Goal: Register for event/course

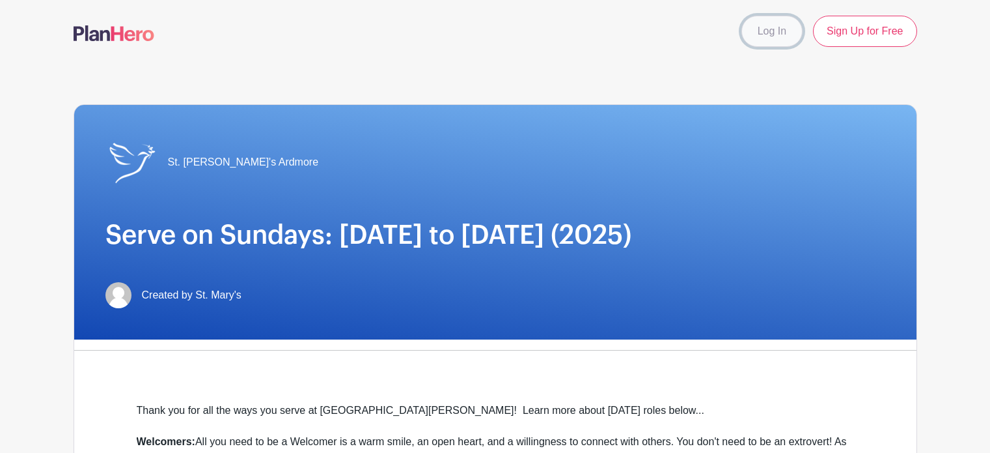
click at [763, 25] on link "Log In" at bounding box center [772, 31] width 61 height 31
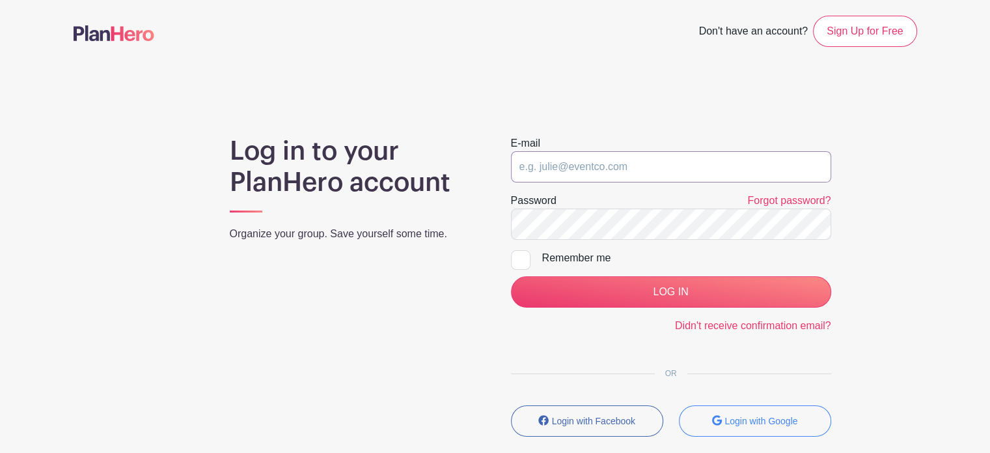
click at [563, 162] on input "email" at bounding box center [671, 166] width 320 height 31
type input "[EMAIL_ADDRESS][DOMAIN_NAME]"
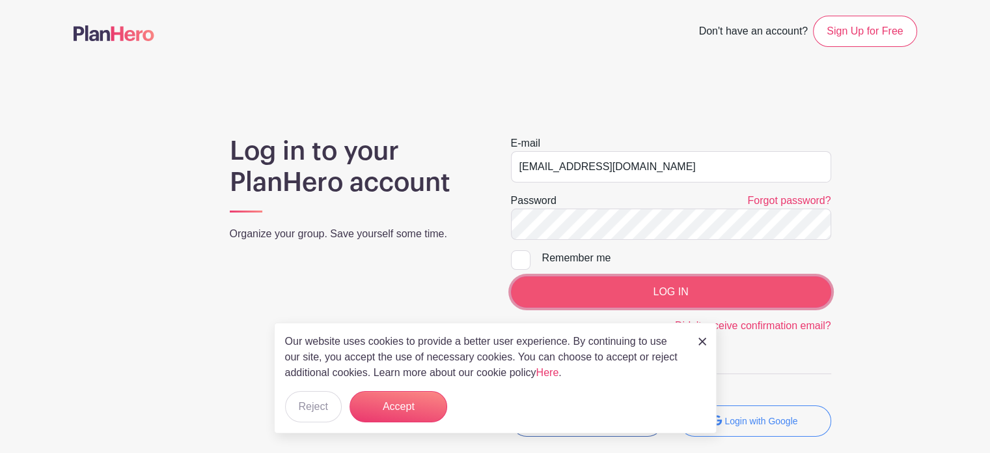
click at [696, 293] on input "LOG IN" at bounding box center [671, 291] width 320 height 31
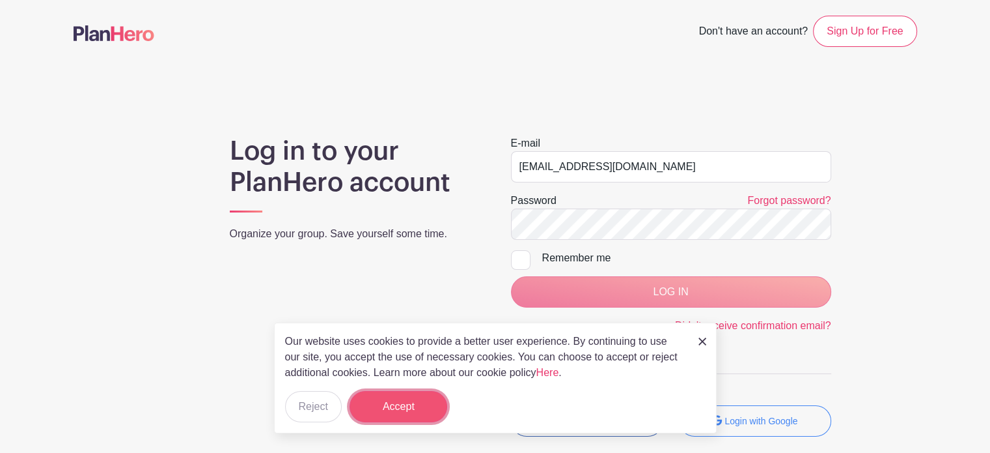
click at [385, 413] on button "Accept" at bounding box center [399, 406] width 98 height 31
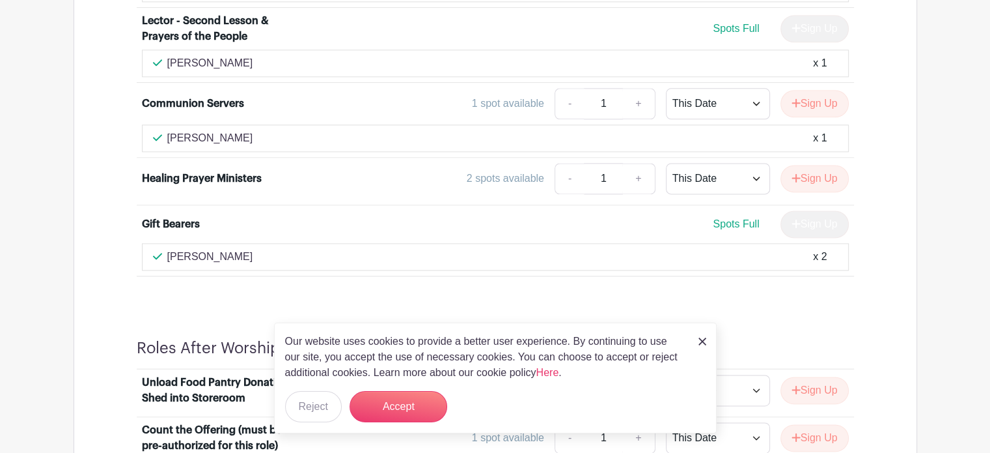
scroll to position [1758, 0]
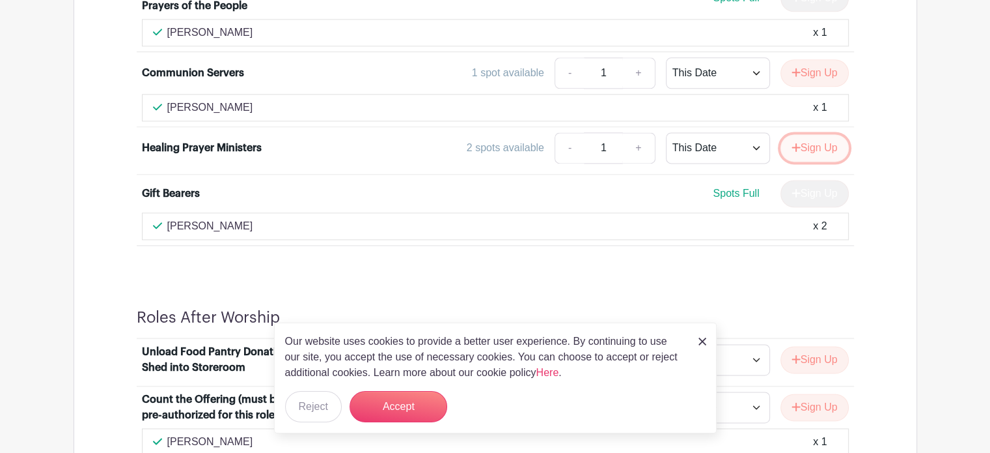
click at [813, 139] on button "Sign Up" at bounding box center [815, 147] width 68 height 27
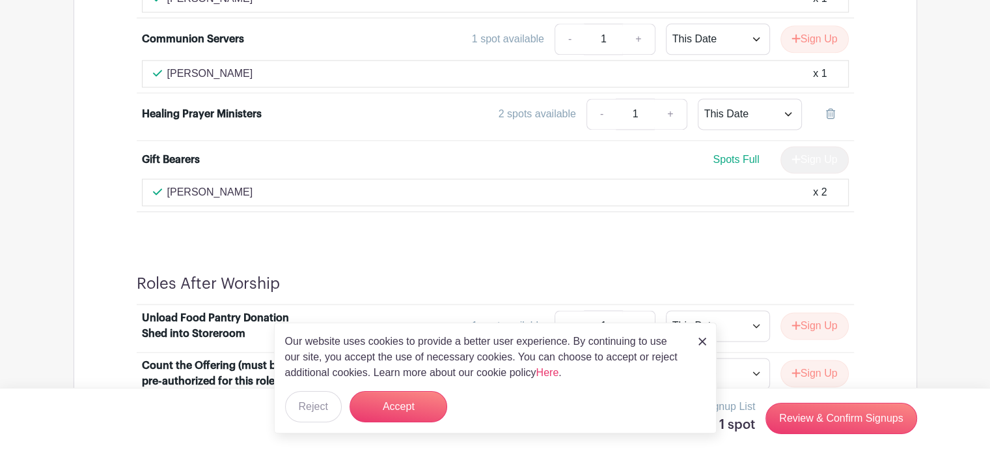
scroll to position [1871, 0]
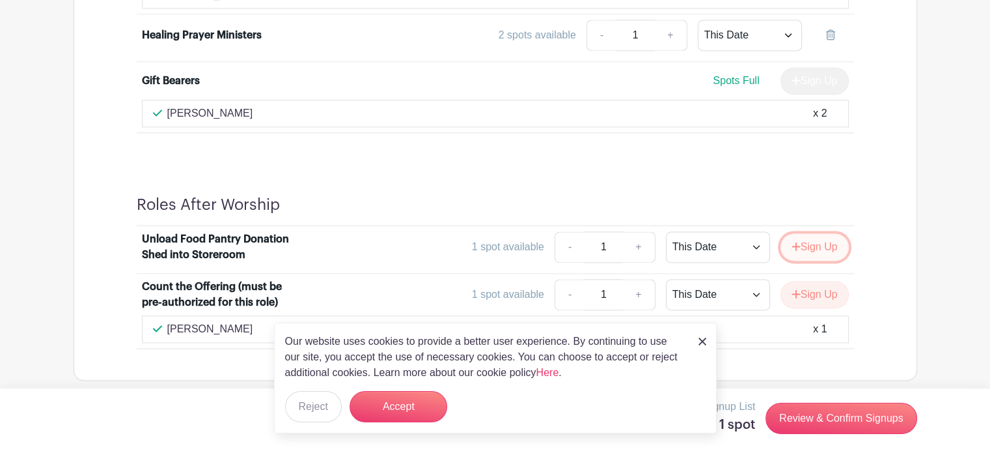
click at [818, 242] on button "Sign Up" at bounding box center [815, 246] width 68 height 27
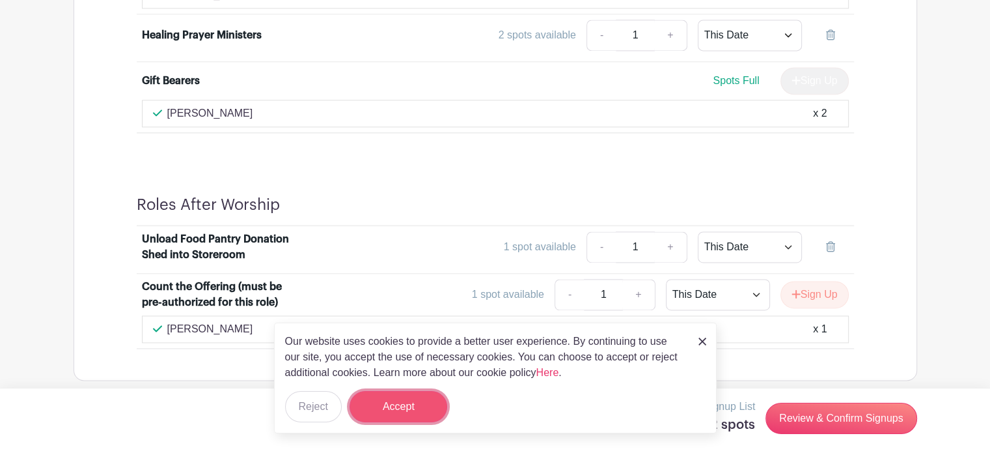
click at [410, 396] on button "Accept" at bounding box center [399, 406] width 98 height 31
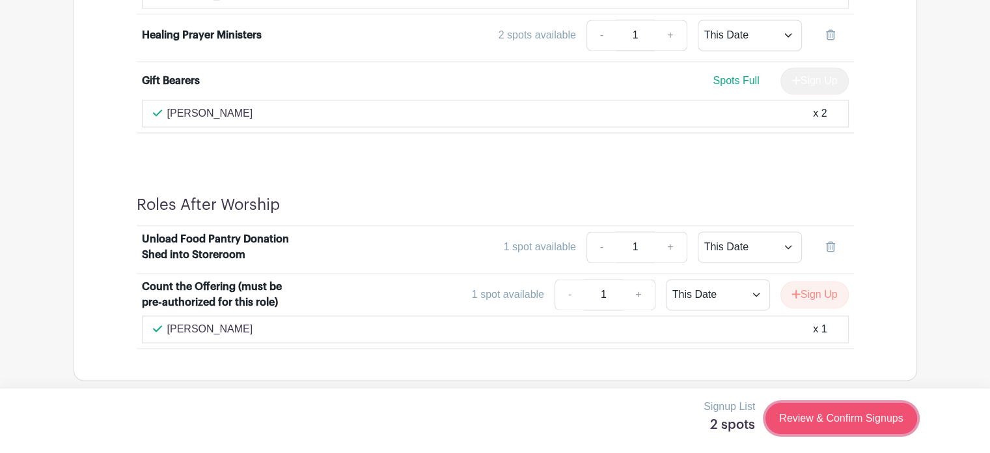
click at [839, 421] on link "Review & Confirm Signups" at bounding box center [841, 417] width 151 height 31
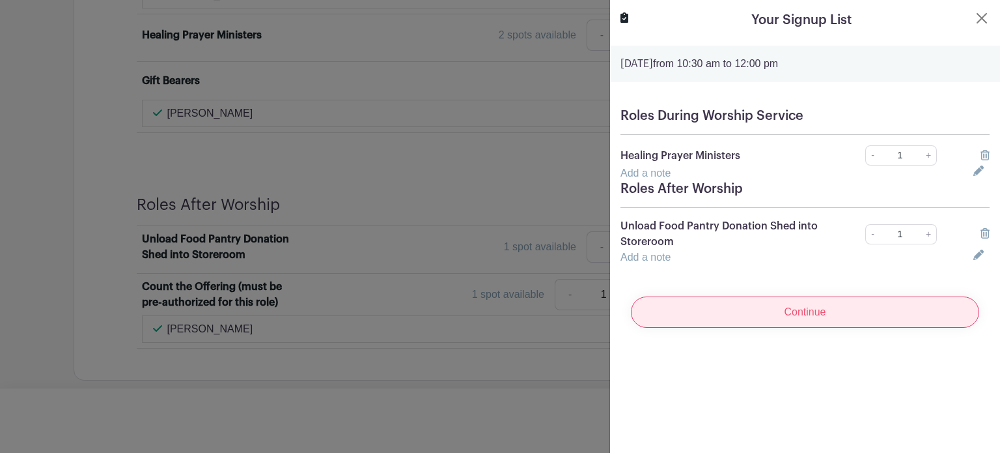
click at [785, 309] on input "Continue" at bounding box center [805, 311] width 348 height 31
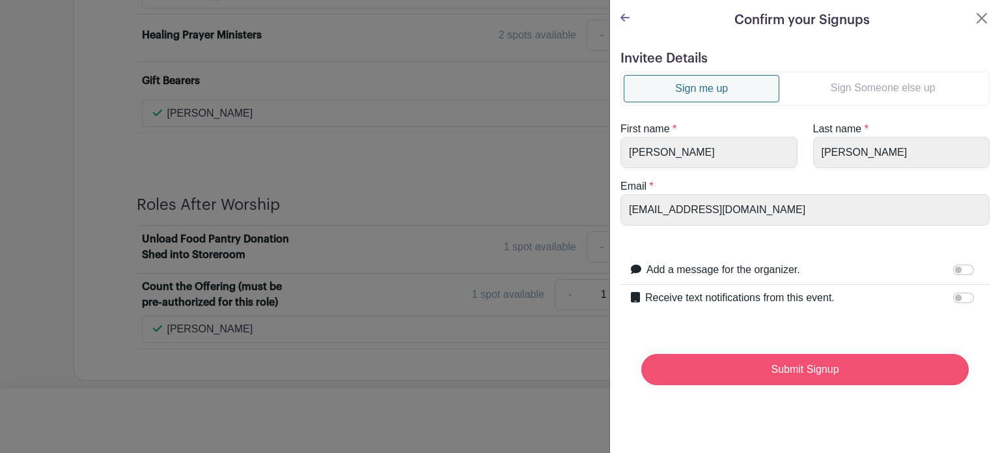
click at [805, 374] on input "Submit Signup" at bounding box center [805, 369] width 328 height 31
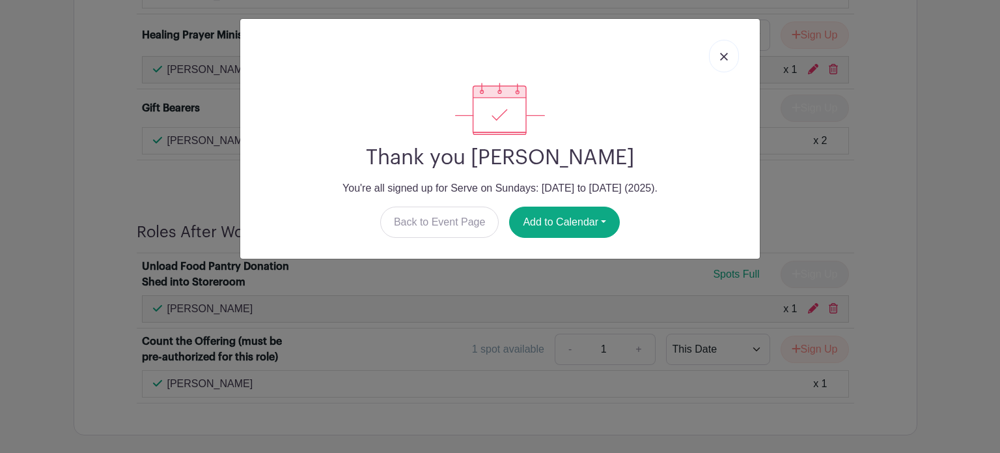
click at [725, 56] on img at bounding box center [724, 57] width 8 height 8
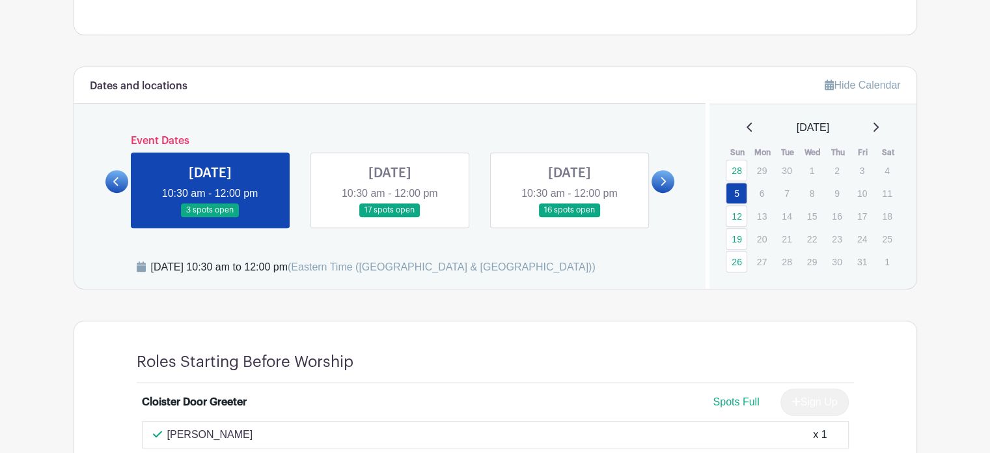
scroll to position [634, 0]
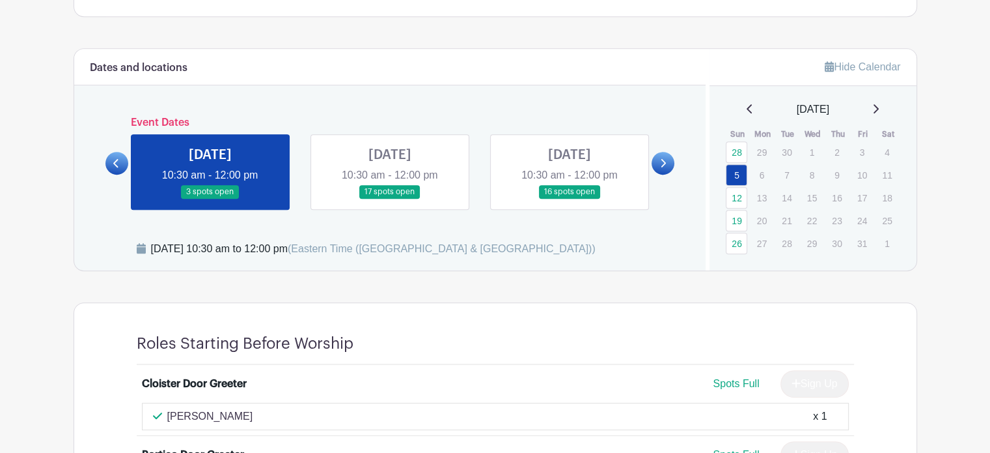
click at [390, 199] on link at bounding box center [390, 199] width 0 height 0
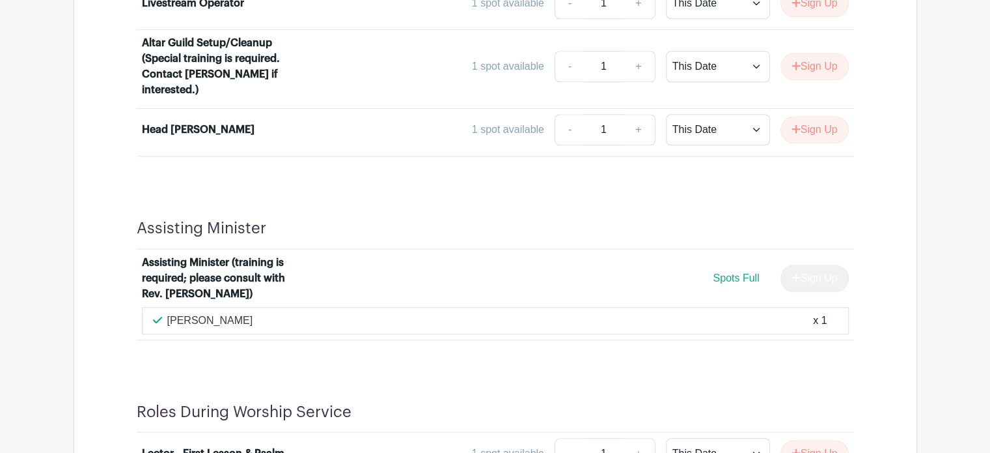
scroll to position [1089, 0]
